Goal: Task Accomplishment & Management: Manage account settings

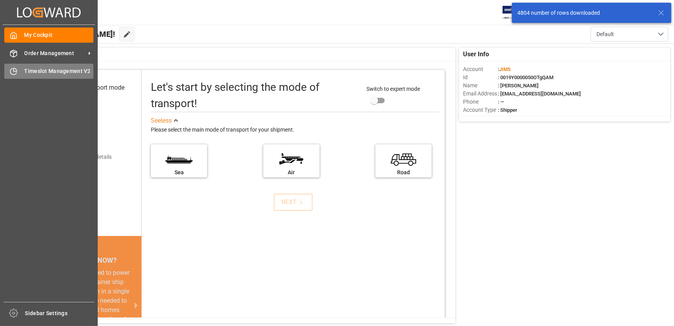
click at [19, 70] on div "Timeslot Management V2 Timeslot Management V2" at bounding box center [48, 71] width 89 height 15
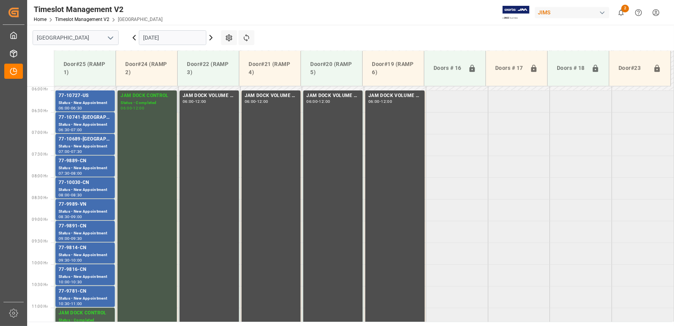
scroll to position [245, 0]
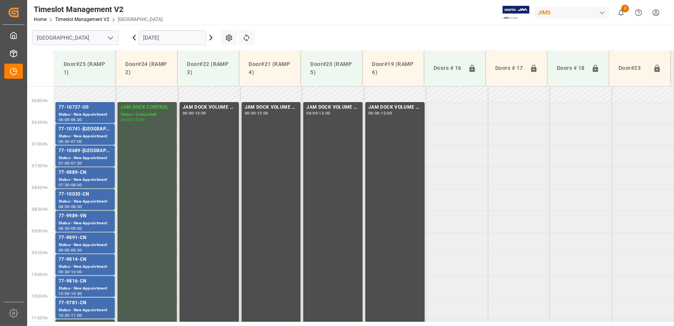
click at [169, 35] on input "[DATE]" at bounding box center [172, 37] width 67 height 15
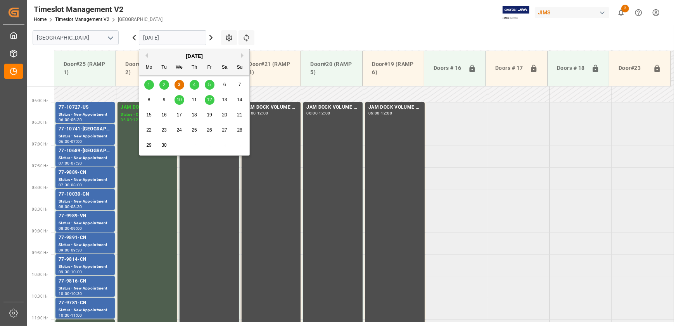
click at [194, 85] on span "4" at bounding box center [194, 84] width 3 height 5
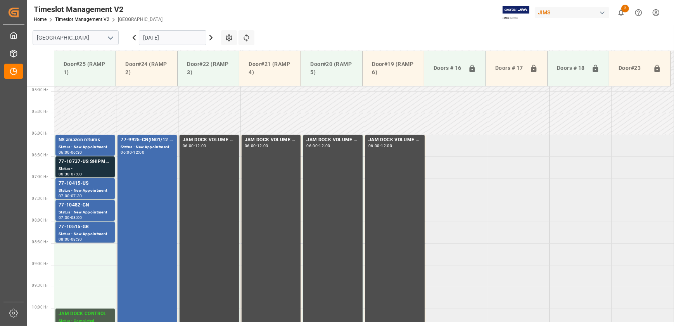
scroll to position [209, 0]
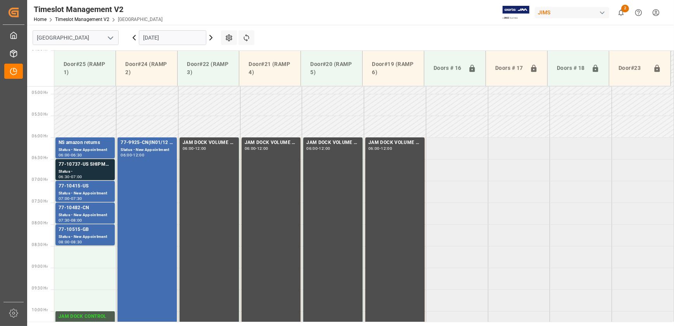
click at [169, 41] on input "[DATE]" at bounding box center [172, 37] width 67 height 15
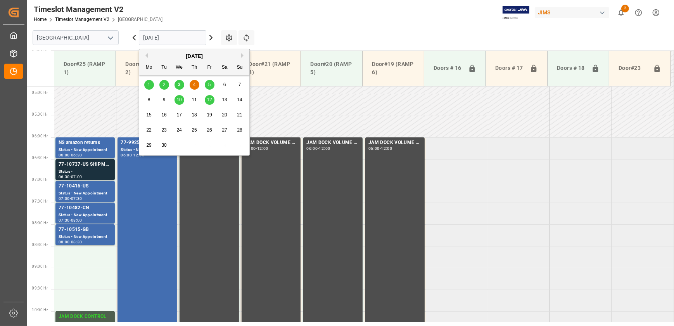
click at [195, 84] on div "4" at bounding box center [195, 84] width 10 height 9
click at [159, 31] on input "[DATE]" at bounding box center [172, 37] width 67 height 15
click at [181, 81] on div "3" at bounding box center [179, 84] width 10 height 9
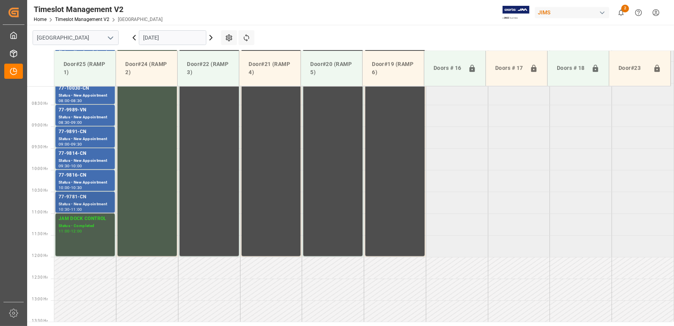
scroll to position [315, 0]
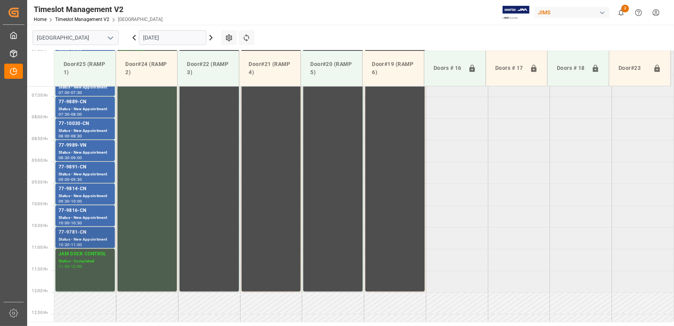
click at [74, 231] on div "77-9781-CN" at bounding box center [85, 232] width 53 height 8
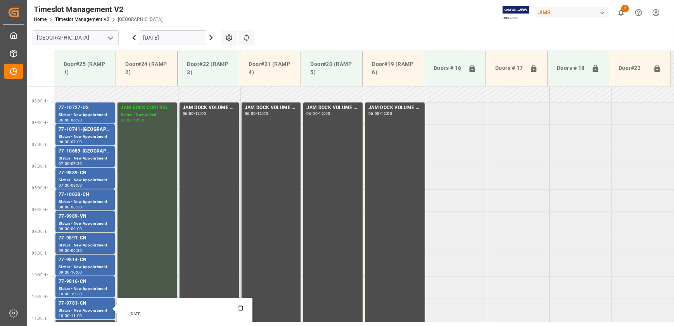
scroll to position [245, 0]
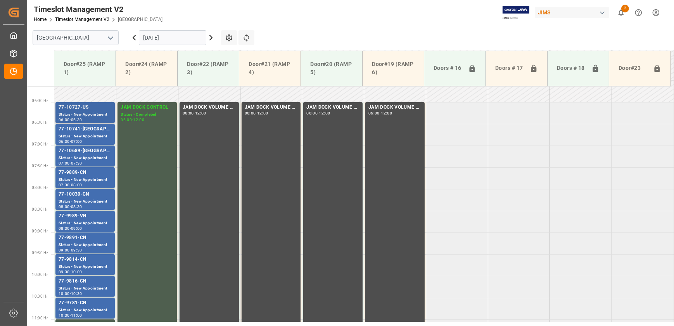
click at [77, 109] on div "77-10727-US" at bounding box center [85, 107] width 53 height 8
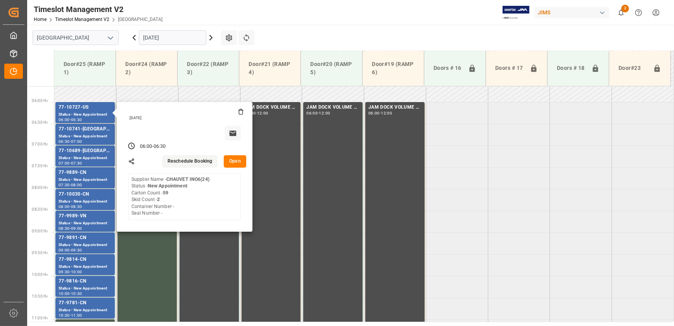
click at [240, 160] on button "Open" at bounding box center [235, 161] width 22 height 12
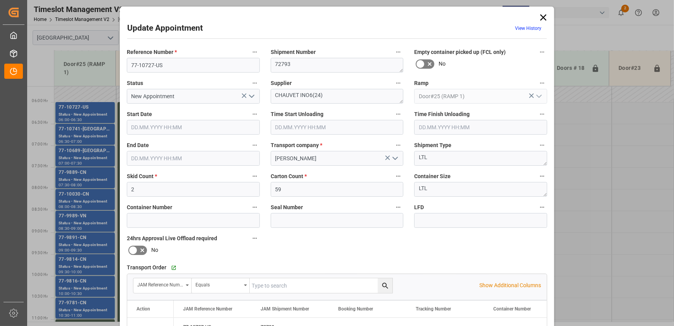
type input "2"
type input "59"
type input "[DATE] 06:00"
type input "[DATE] 06:30"
type input "[DATE] 15:04"
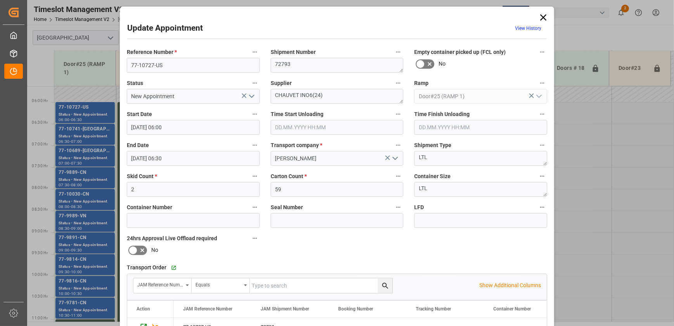
click at [541, 16] on icon at bounding box center [543, 17] width 6 height 6
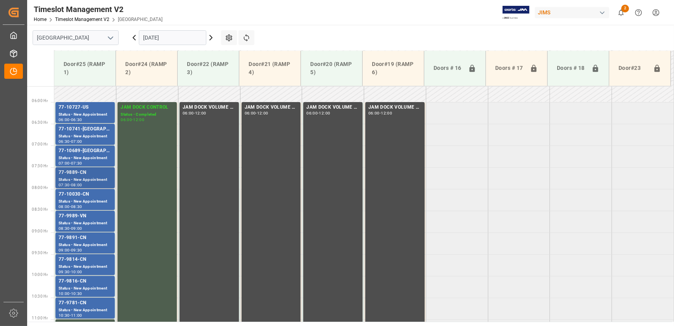
click at [90, 173] on div "77-9889-CN" at bounding box center [85, 173] width 53 height 8
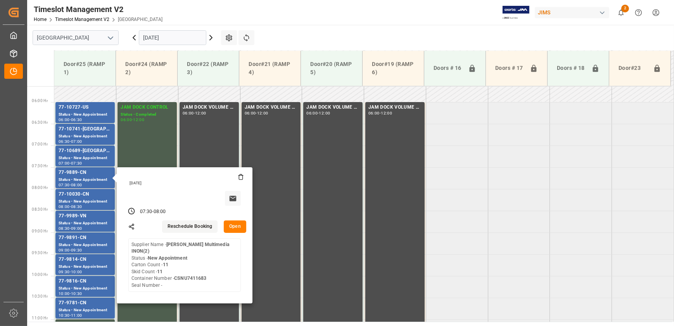
click at [236, 225] on button "Open" at bounding box center [235, 226] width 22 height 12
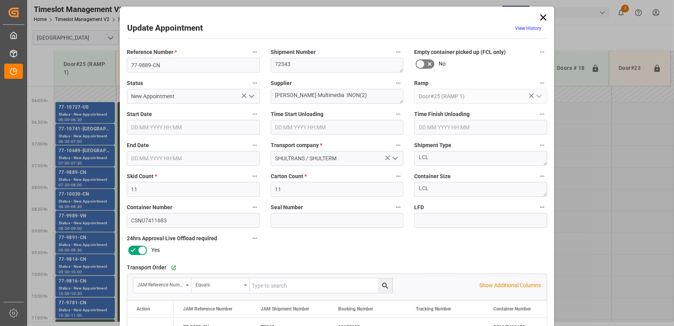
type input "[DATE] 07:30"
type input "[DATE] 08:00"
type input "[DATE] 18:00"
click at [252, 90] on button "open menu" at bounding box center [251, 96] width 12 height 12
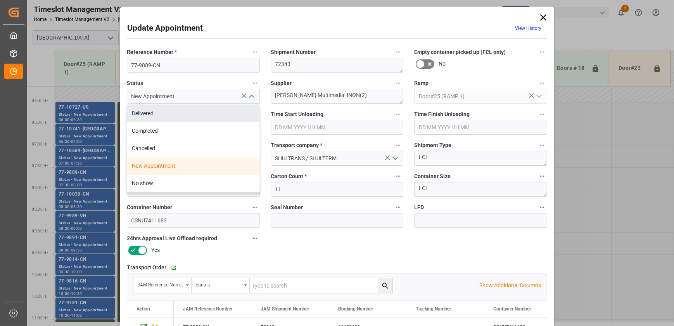
click at [217, 118] on div "Delivered" at bounding box center [193, 113] width 132 height 17
type input "Delivered"
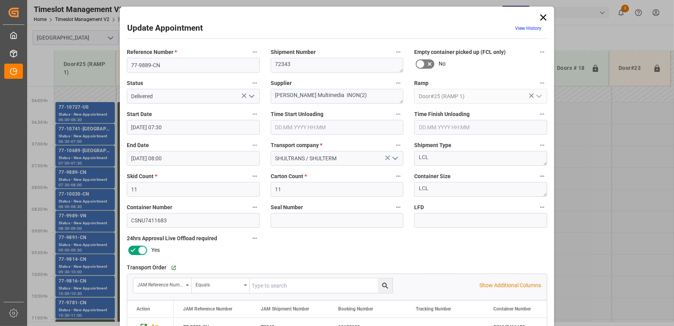
click at [310, 125] on input "text" at bounding box center [337, 127] width 133 height 15
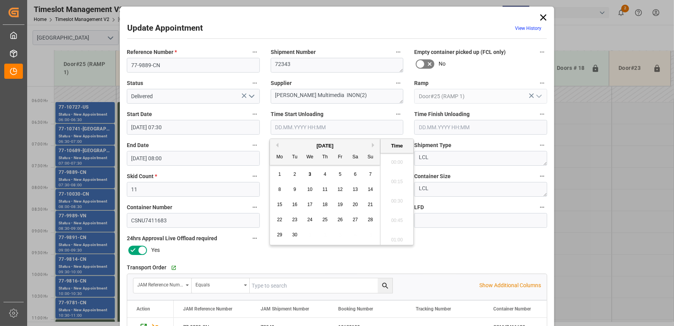
scroll to position [642, 0]
click at [309, 174] on span "3" at bounding box center [310, 173] width 3 height 5
click at [395, 203] on li "08:45" at bounding box center [396, 198] width 33 height 19
type input "[DATE] 08:45"
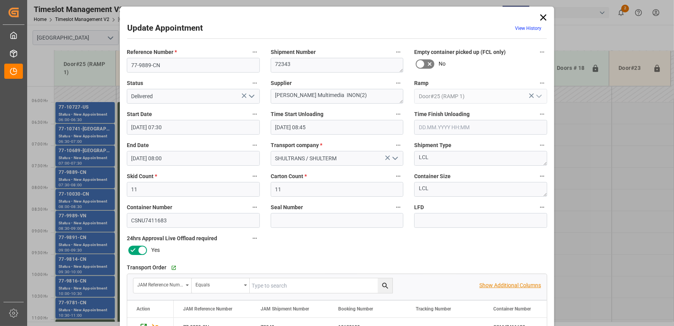
scroll to position [141, 0]
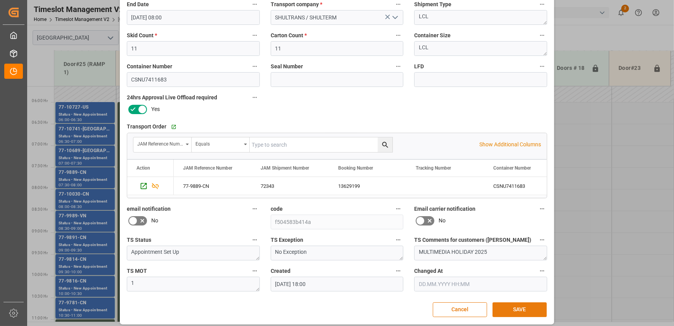
click at [508, 307] on button "SAVE" at bounding box center [519, 309] width 54 height 15
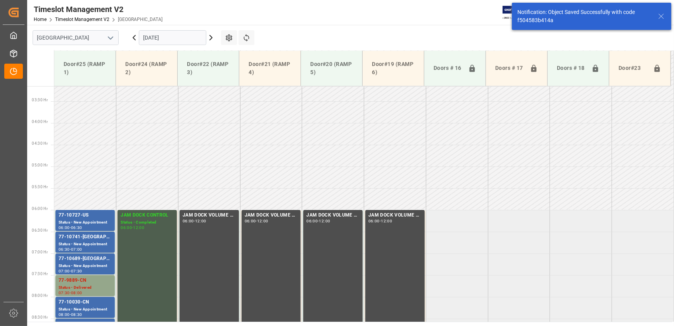
scroll to position [264, 0]
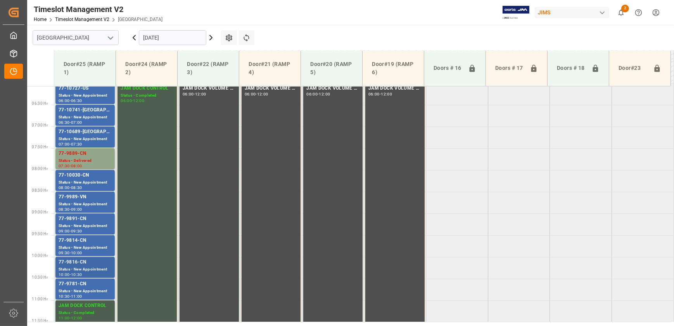
click at [94, 265] on div "77-9816-CN" at bounding box center [85, 262] width 53 height 8
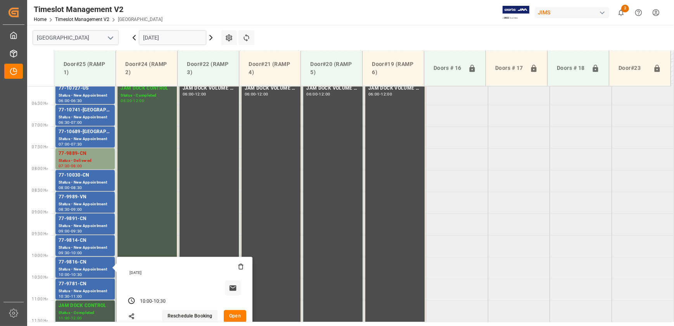
click at [233, 315] on button "Open" at bounding box center [235, 316] width 22 height 12
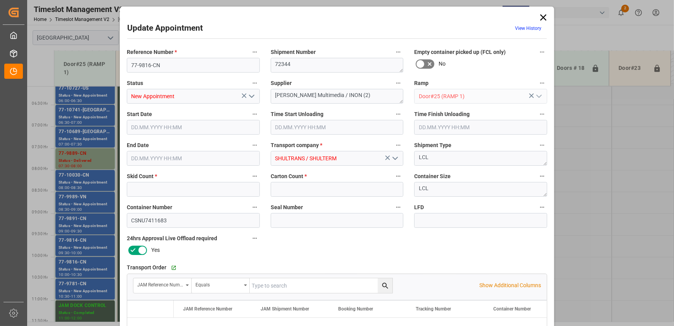
type input "5"
type input "463"
type input "[DATE] 10:00"
type input "[DATE] 10:30"
type input "[DATE] 18:01"
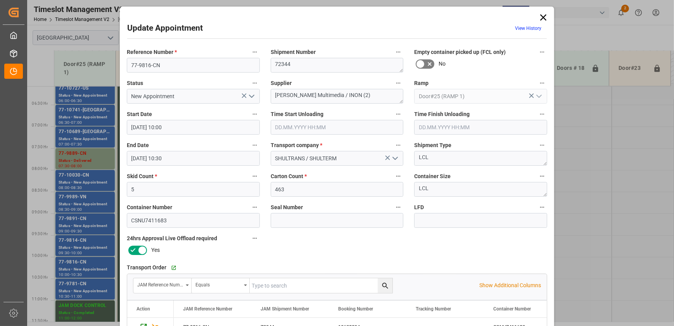
click at [248, 95] on icon "open menu" at bounding box center [251, 95] width 9 height 9
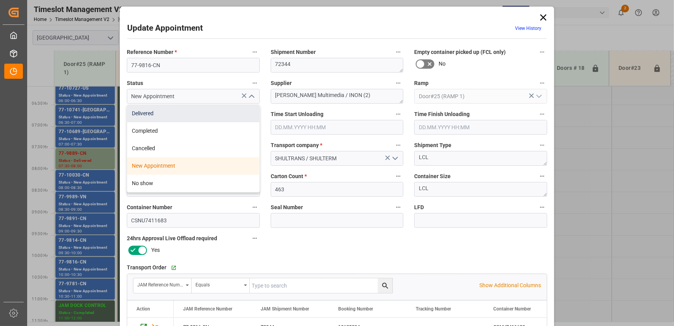
click at [217, 112] on div "Delivered" at bounding box center [193, 113] width 132 height 17
type input "Delivered"
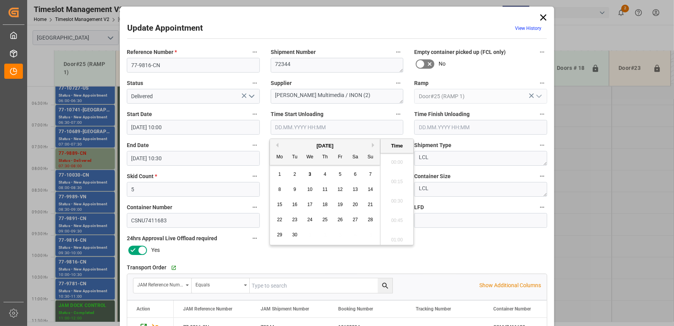
click at [303, 126] on input "text" at bounding box center [337, 127] width 133 height 15
click at [309, 174] on span "3" at bounding box center [310, 173] width 3 height 5
click at [393, 200] on li "08:45" at bounding box center [396, 198] width 33 height 19
type input "[DATE] 08:45"
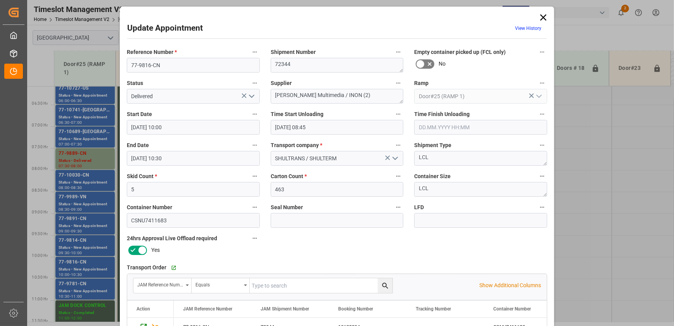
click at [332, 125] on input "[DATE] 08:45" at bounding box center [337, 127] width 133 height 15
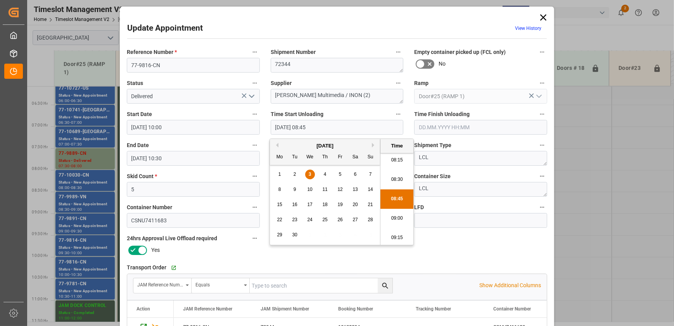
click at [332, 125] on input "[DATE] 08:45" at bounding box center [337, 127] width 133 height 15
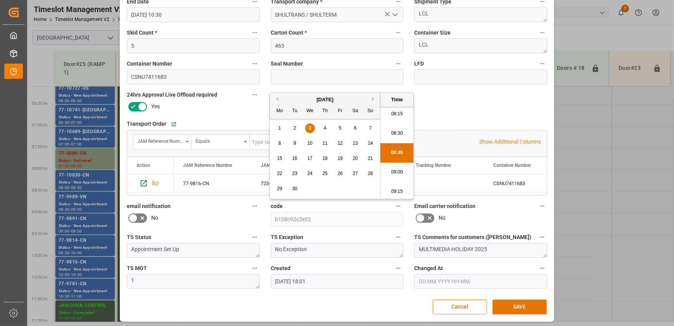
scroll to position [145, 0]
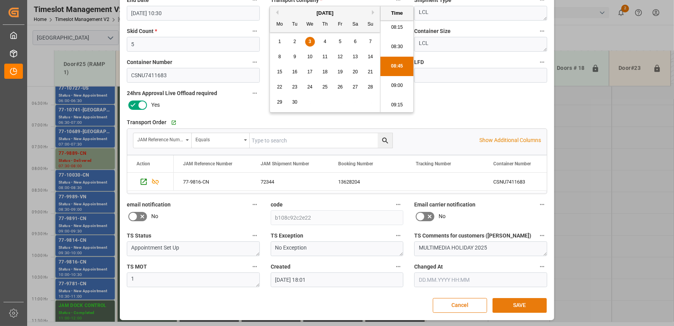
click at [515, 305] on button "SAVE" at bounding box center [519, 305] width 54 height 15
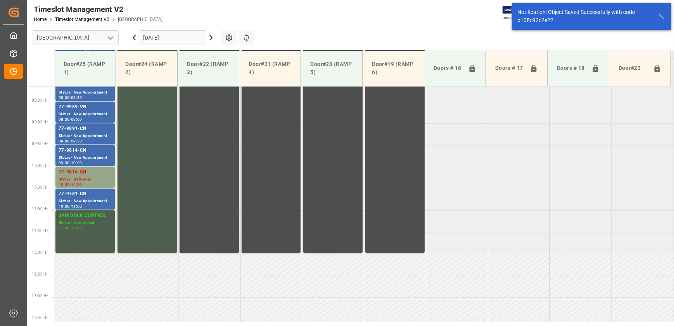
scroll to position [394, 0]
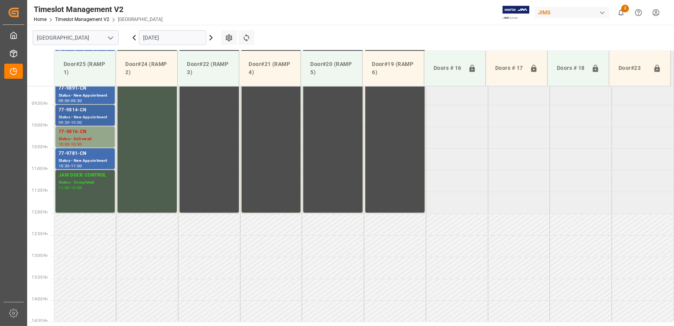
click at [93, 114] on div "Status - New Appointment" at bounding box center [85, 117] width 53 height 7
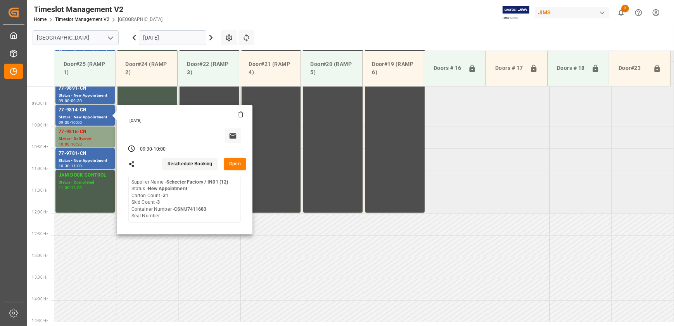
click at [238, 161] on button "Open" at bounding box center [235, 164] width 22 height 12
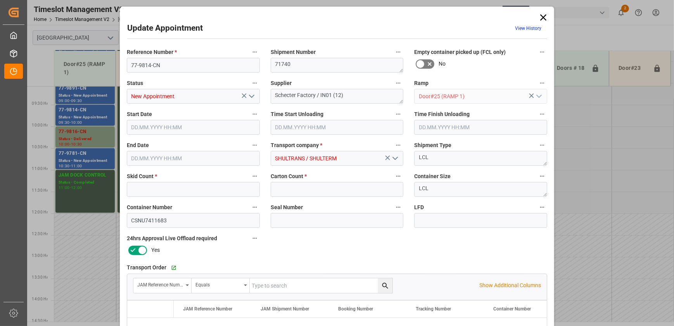
type input "3"
type input "31"
type input "[DATE] 09:30"
type input "[DATE] 10:00"
type input "[DATE] 18:01"
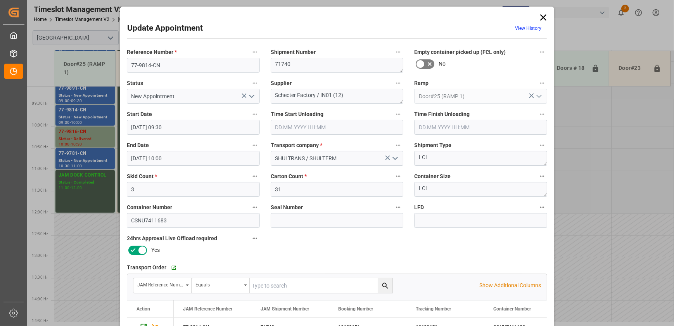
click at [254, 95] on icon "open menu" at bounding box center [251, 95] width 9 height 9
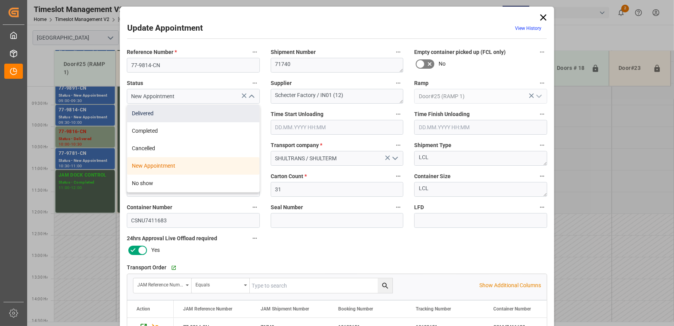
click at [173, 115] on div "Delivered" at bounding box center [193, 113] width 132 height 17
type input "Delivered"
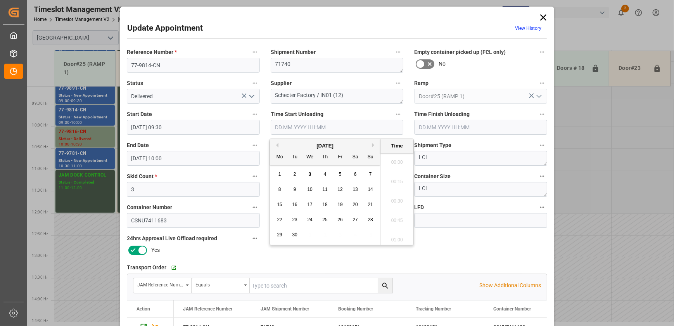
click at [327, 125] on input "text" at bounding box center [337, 127] width 133 height 15
paste input "[DATE] 08:45"
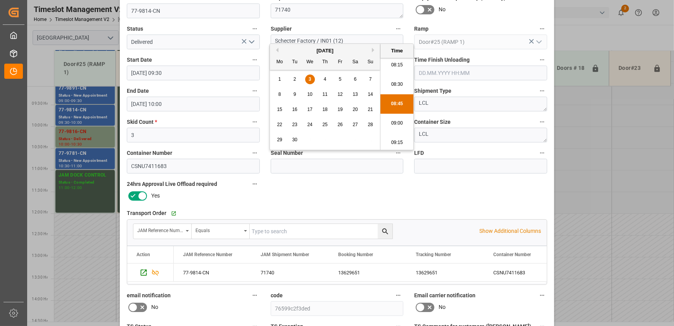
scroll to position [141, 0]
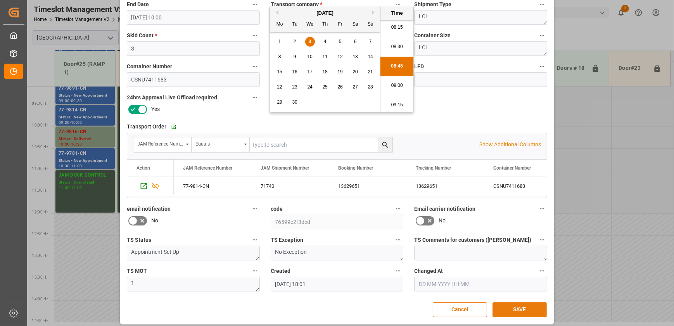
type input "[DATE] 08:45"
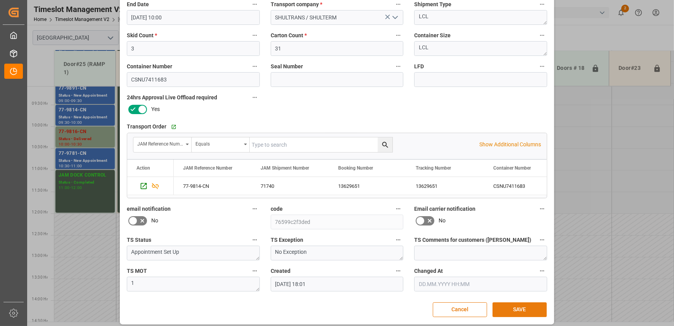
click at [528, 305] on button "SAVE" at bounding box center [519, 309] width 54 height 15
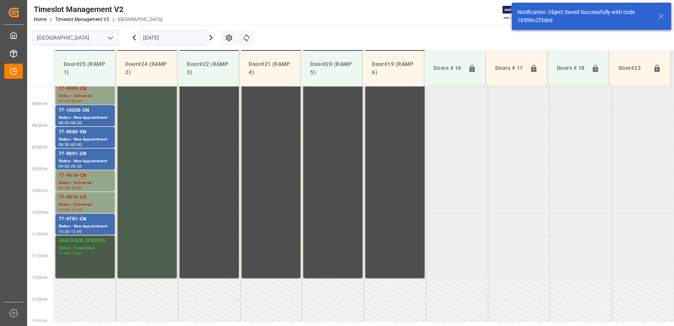
scroll to position [350, 0]
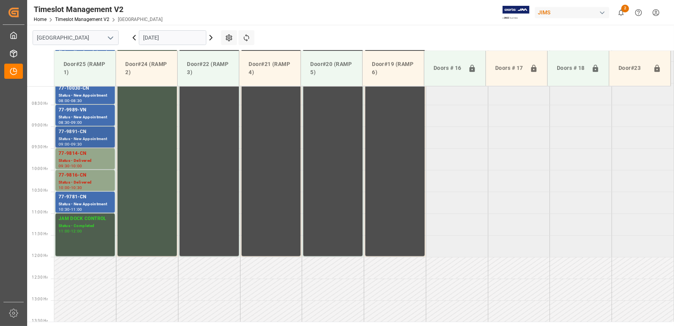
click at [86, 132] on div "77-9891-CN" at bounding box center [85, 132] width 53 height 8
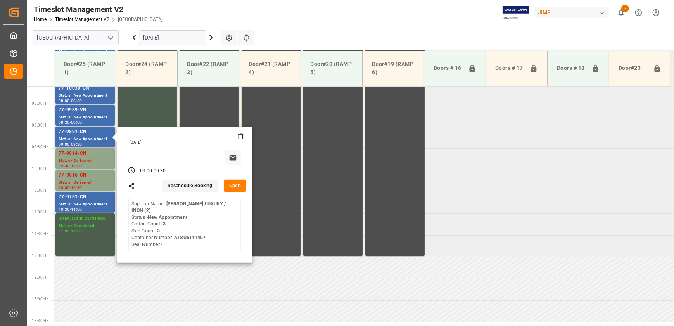
click at [232, 181] on button "Open" at bounding box center [235, 185] width 22 height 12
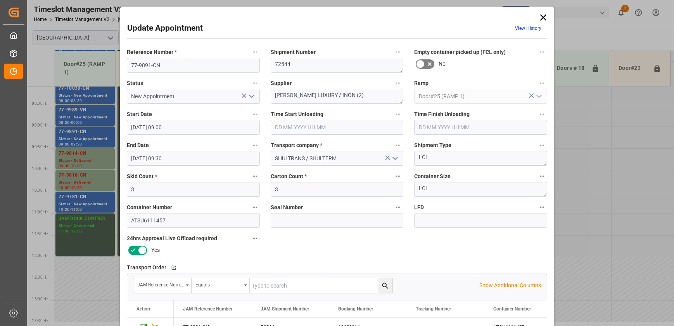
click at [334, 130] on input "text" at bounding box center [337, 127] width 133 height 15
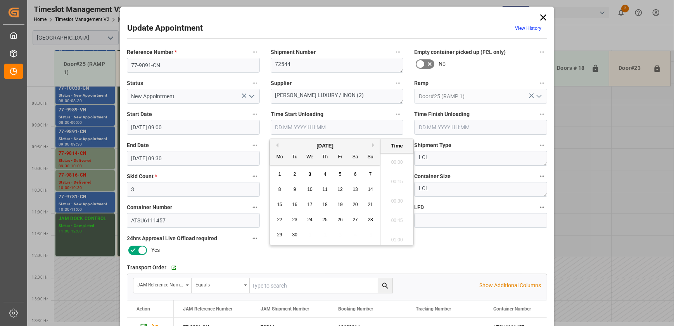
scroll to position [642, 0]
paste input "[DATE] 08:45"
type input "[DATE] 08:45"
click at [250, 97] on polyline "open menu" at bounding box center [251, 96] width 5 height 2
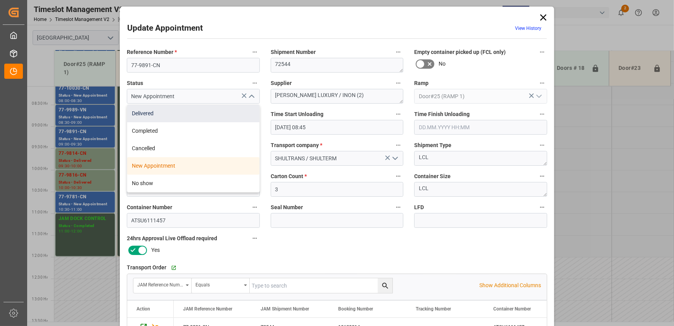
click at [231, 111] on div "Delivered" at bounding box center [193, 113] width 132 height 17
type input "Delivered"
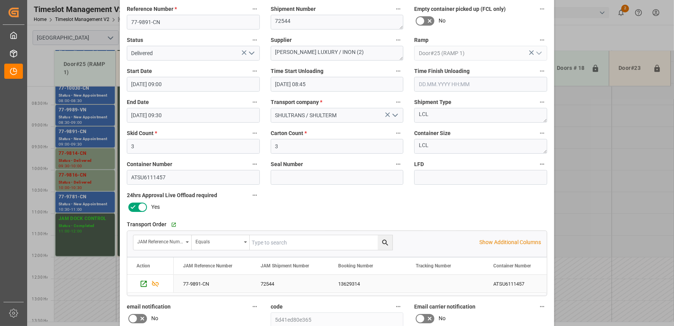
scroll to position [145, 0]
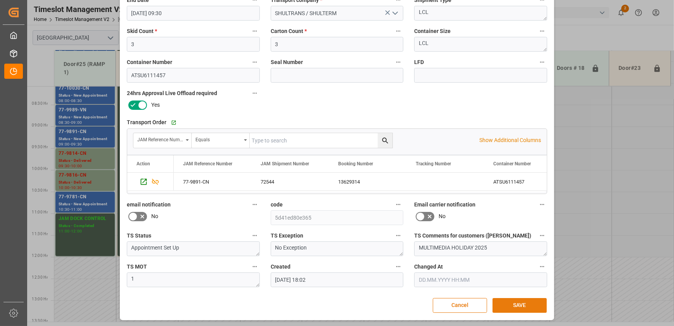
click at [512, 306] on button "SAVE" at bounding box center [519, 305] width 54 height 15
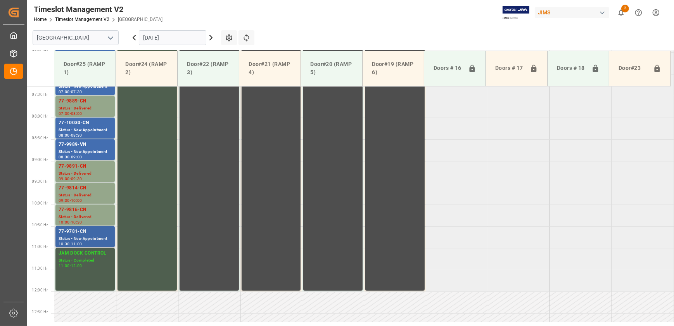
scroll to position [245, 0]
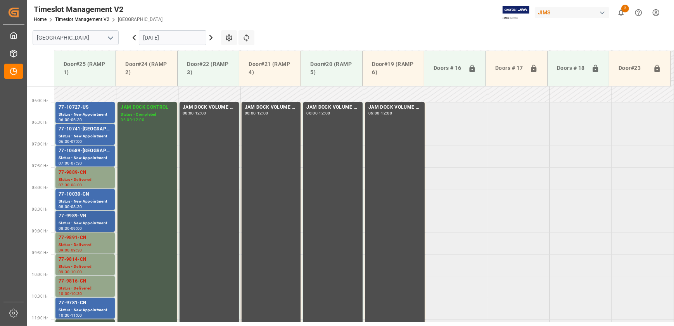
click at [95, 217] on div "77-9989-VN" at bounding box center [85, 216] width 53 height 8
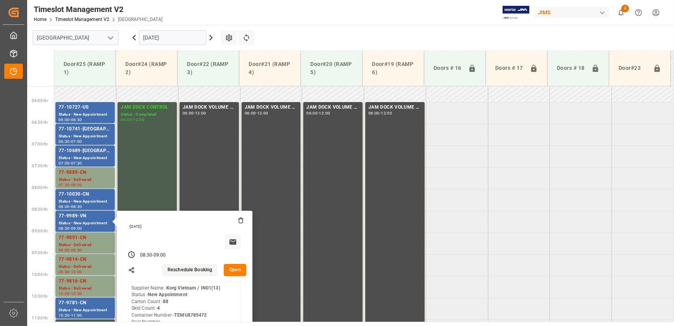
click at [228, 266] on button "Open" at bounding box center [235, 270] width 22 height 12
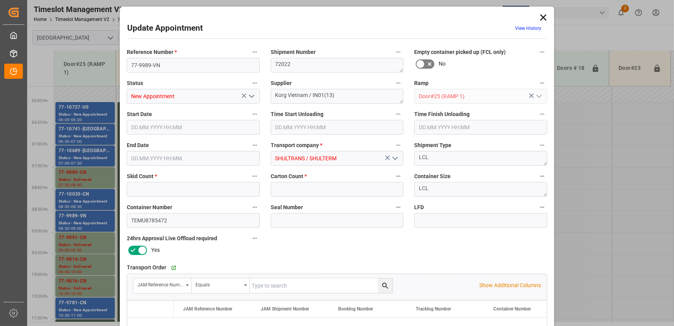
type input "4"
type input "88"
type input "[DATE] 08:30"
type input "[DATE] 09:00"
type input "[DATE] 18:02"
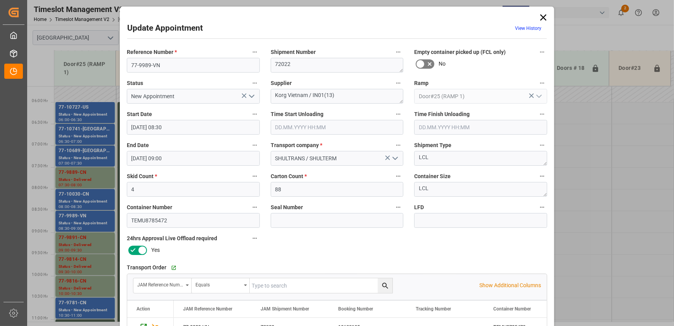
click at [255, 97] on button "open menu" at bounding box center [251, 96] width 12 height 12
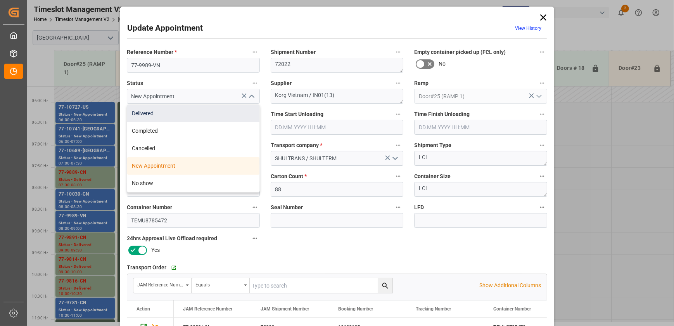
click at [224, 115] on div "Delivered" at bounding box center [193, 113] width 132 height 17
type input "Delivered"
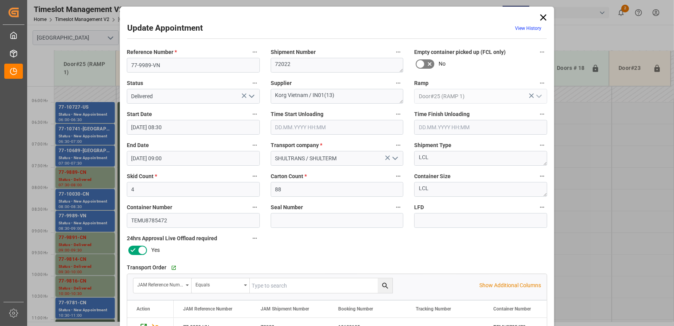
click at [367, 127] on input "text" at bounding box center [337, 127] width 133 height 15
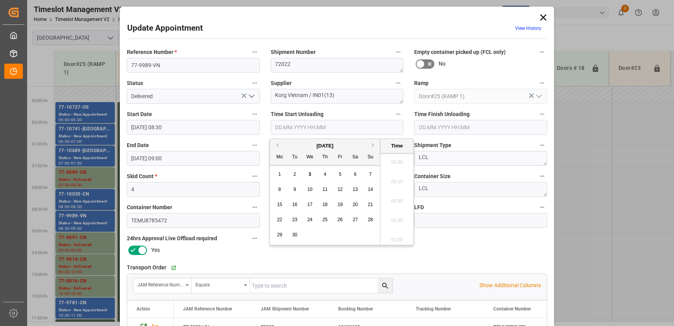
scroll to position [642, 0]
paste input "[DATE] 08:45"
type input "[DATE] 08:45"
click at [400, 198] on li "08:45" at bounding box center [396, 198] width 33 height 19
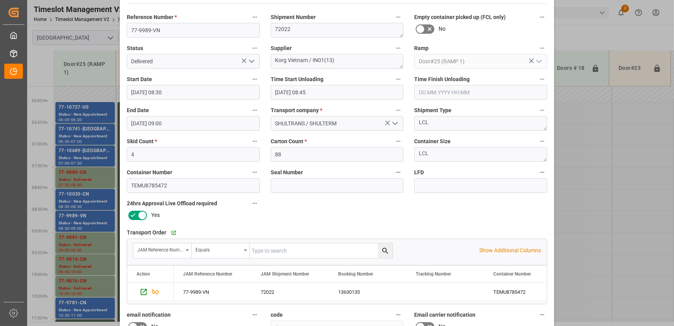
scroll to position [145, 0]
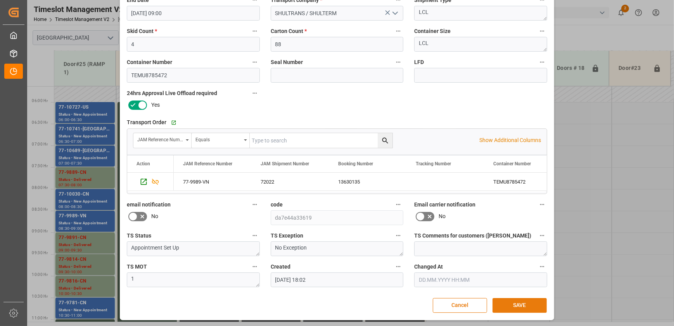
click at [514, 303] on button "SAVE" at bounding box center [519, 305] width 54 height 15
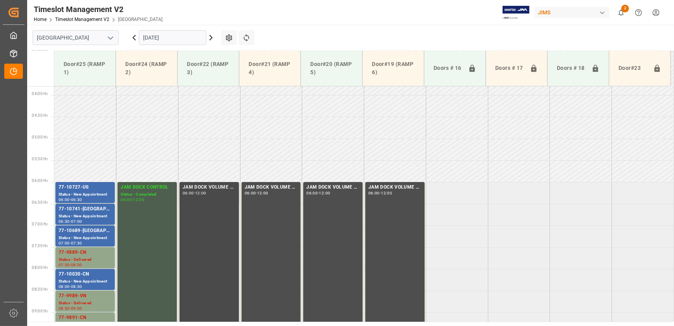
scroll to position [236, 0]
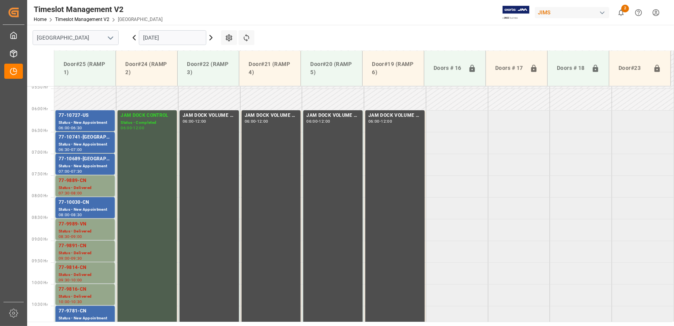
click at [179, 34] on input "[DATE]" at bounding box center [172, 37] width 67 height 15
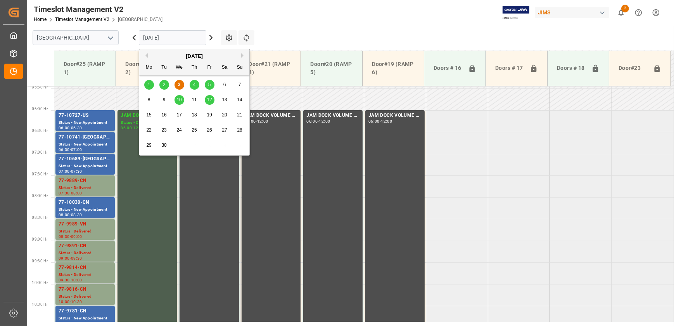
click at [193, 82] on span "4" at bounding box center [194, 84] width 3 height 5
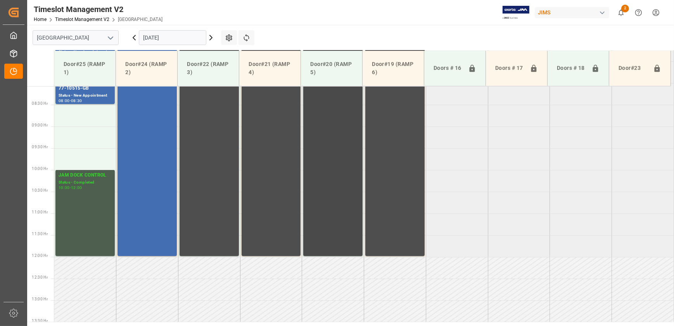
scroll to position [174, 0]
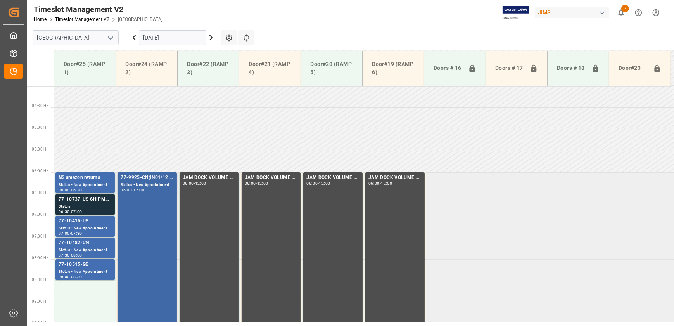
click at [159, 198] on div "77-9925-CN(IN01/12 lines) Status - New Appointment 06:00 - 12:00" at bounding box center [147, 302] width 53 height 257
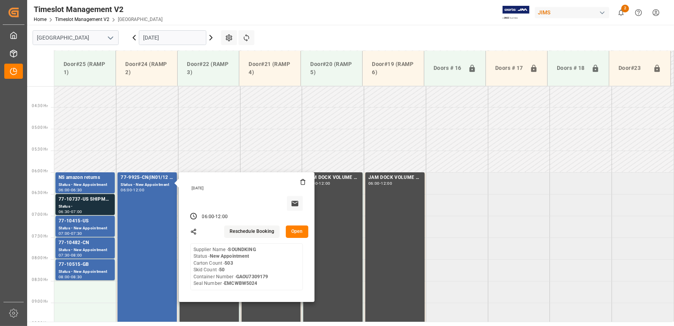
click at [298, 236] on button "Open" at bounding box center [297, 231] width 22 height 12
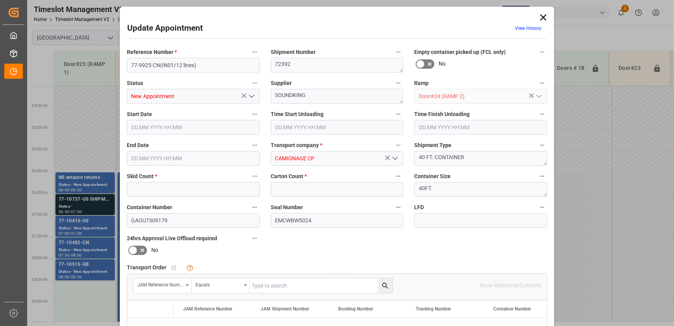
type input "50"
type input "503"
type input "[DATE] 06:00"
type input "[DATE] 12:00"
type input "[DATE] 10:17"
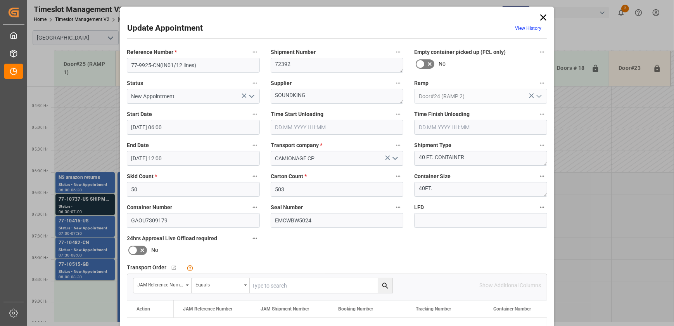
drag, startPoint x: 544, startPoint y: 14, endPoint x: 663, endPoint y: 28, distance: 120.1
click at [544, 14] on icon at bounding box center [543, 17] width 11 height 11
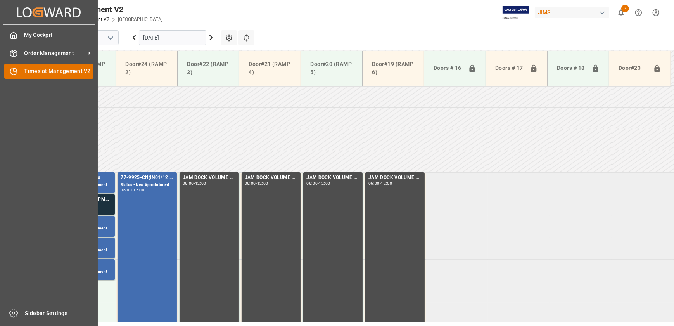
click at [17, 74] on icon at bounding box center [14, 71] width 8 height 8
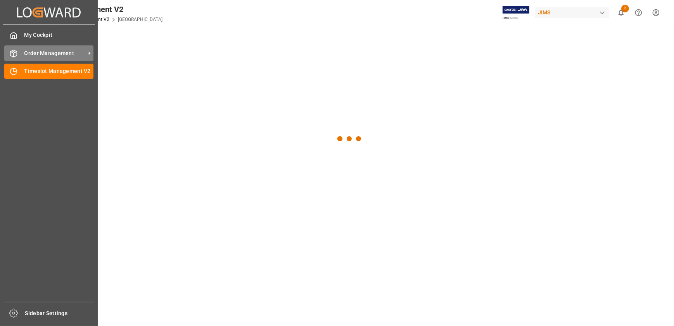
click at [15, 48] on div "Order Management Order Management" at bounding box center [48, 52] width 89 height 15
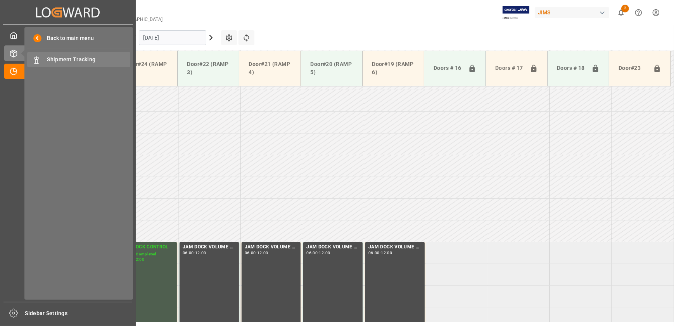
click at [53, 59] on span "Shipment Tracking" at bounding box center [88, 59] width 83 height 8
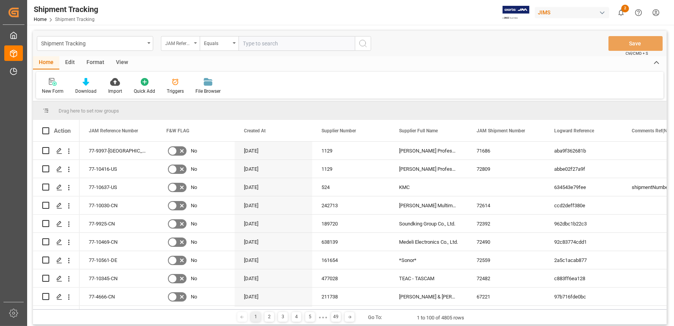
click at [178, 42] on div "JAM Reference Number" at bounding box center [178, 42] width 26 height 9
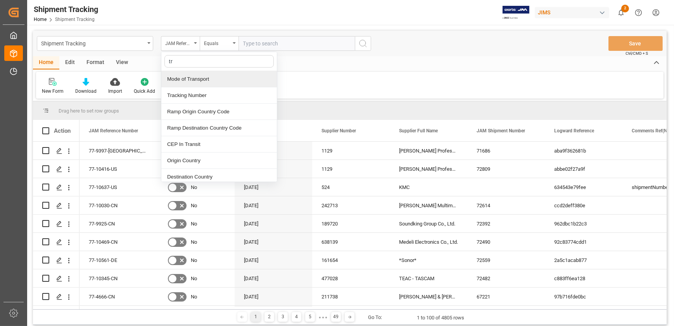
type input "tra"
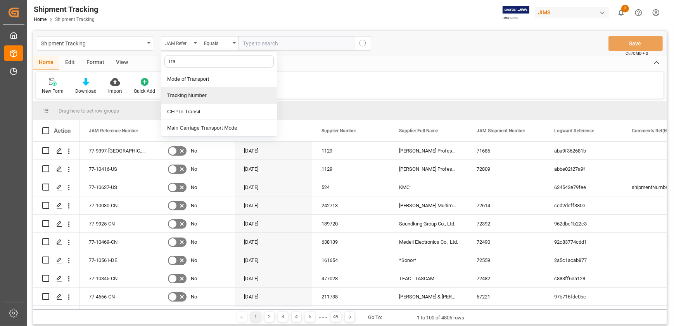
click at [212, 98] on div "Tracking Number" at bounding box center [218, 95] width 115 height 16
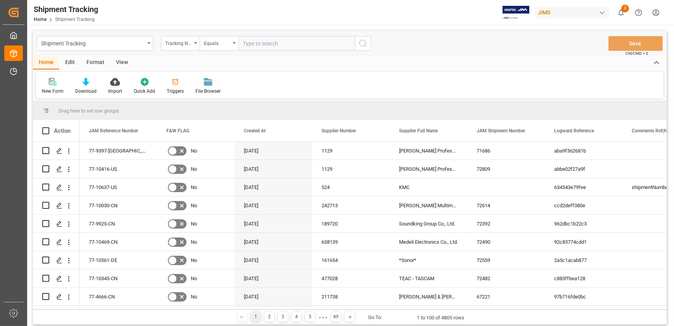
click at [263, 44] on input "text" at bounding box center [296, 43] width 116 height 15
paste input "1Z1418716797527793"
type input "1Z1418716797527793"
click at [365, 44] on icon "search button" at bounding box center [362, 43] width 9 height 9
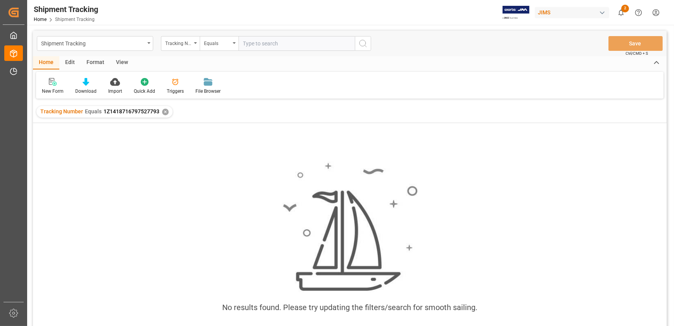
click at [274, 152] on div "No results found. Please try updating the filters/search for smooth sailing." at bounding box center [349, 234] width 633 height 223
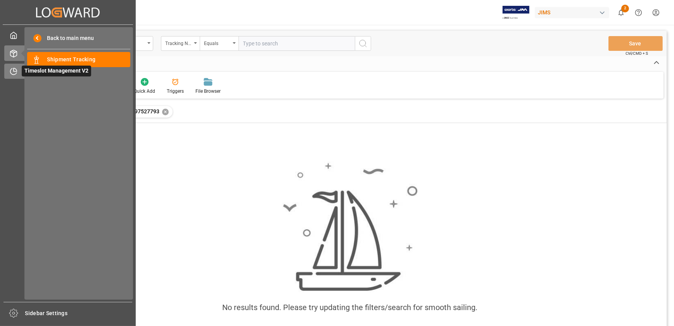
click at [14, 71] on icon at bounding box center [15, 69] width 3 height 3
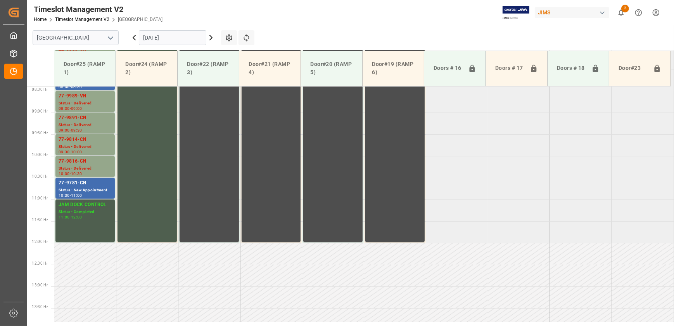
scroll to position [394, 0]
